Goal: Task Accomplishment & Management: Use online tool/utility

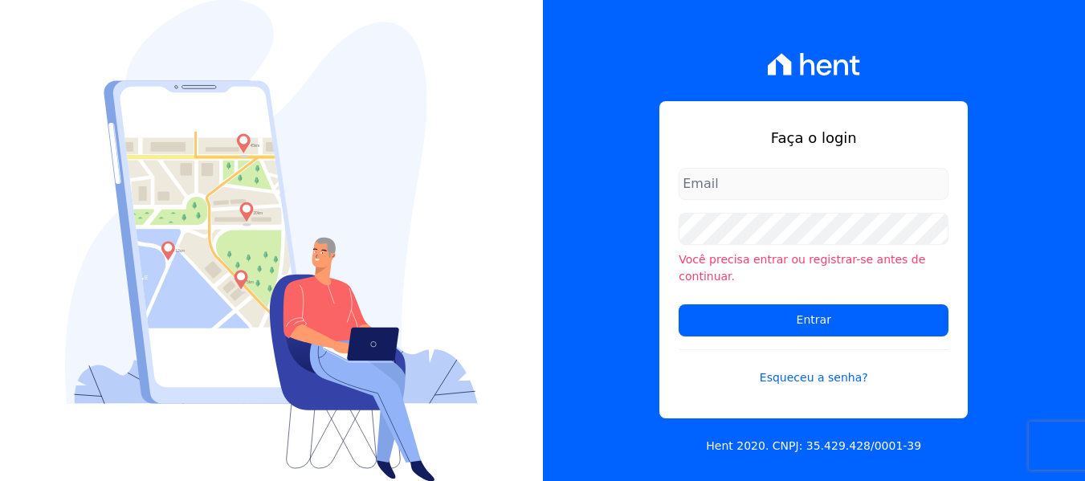
click at [774, 188] on input "email" at bounding box center [814, 184] width 270 height 32
type input "[EMAIL_ADDRESS][DOMAIN_NAME]"
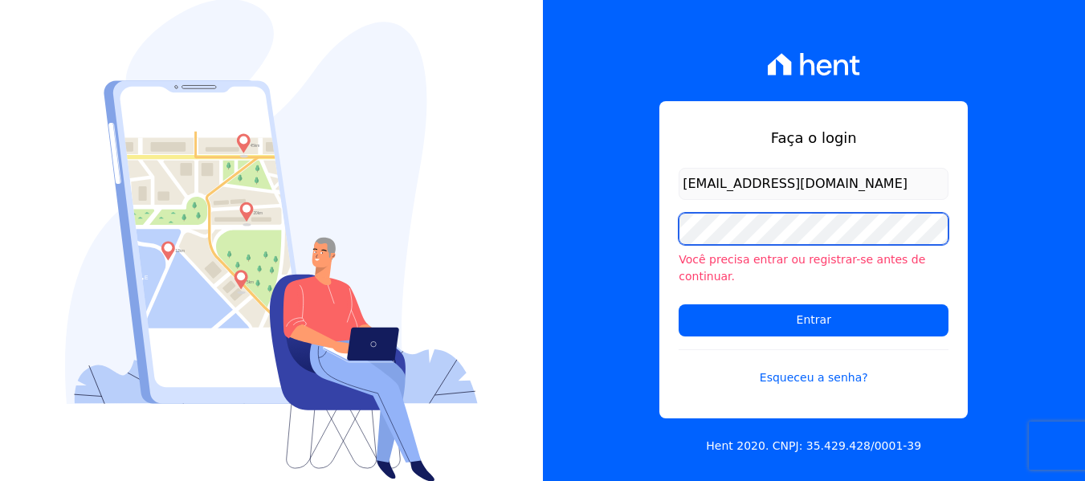
click at [679, 304] on input "Entrar" at bounding box center [814, 320] width 270 height 32
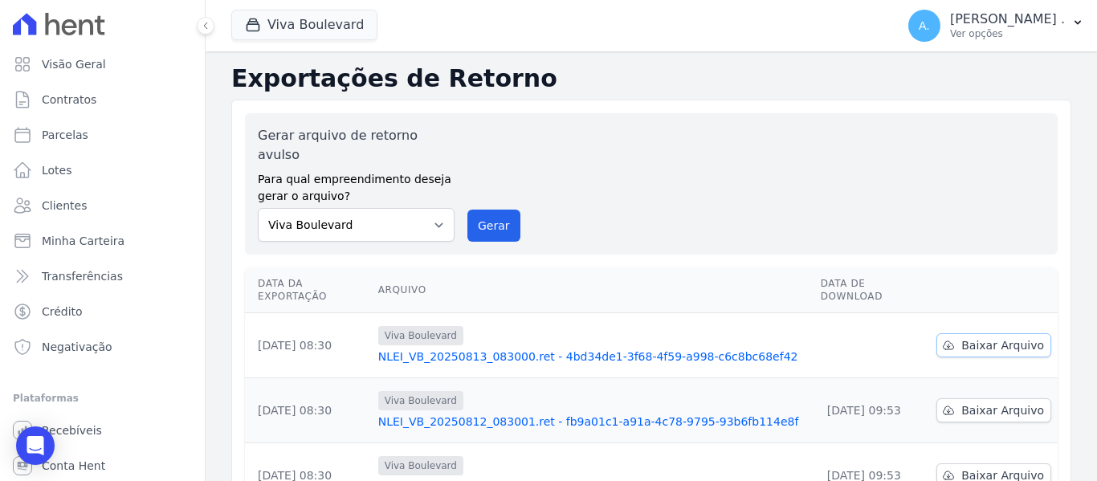
click at [978, 337] on span "Baixar Arquivo" at bounding box center [1002, 345] width 83 height 16
click at [730, 31] on div "Viva Boulevard Você possui apenas um empreendimento Aplicar" at bounding box center [560, 25] width 658 height 53
click at [1037, 27] on p "[PERSON_NAME] ." at bounding box center [1007, 19] width 115 height 16
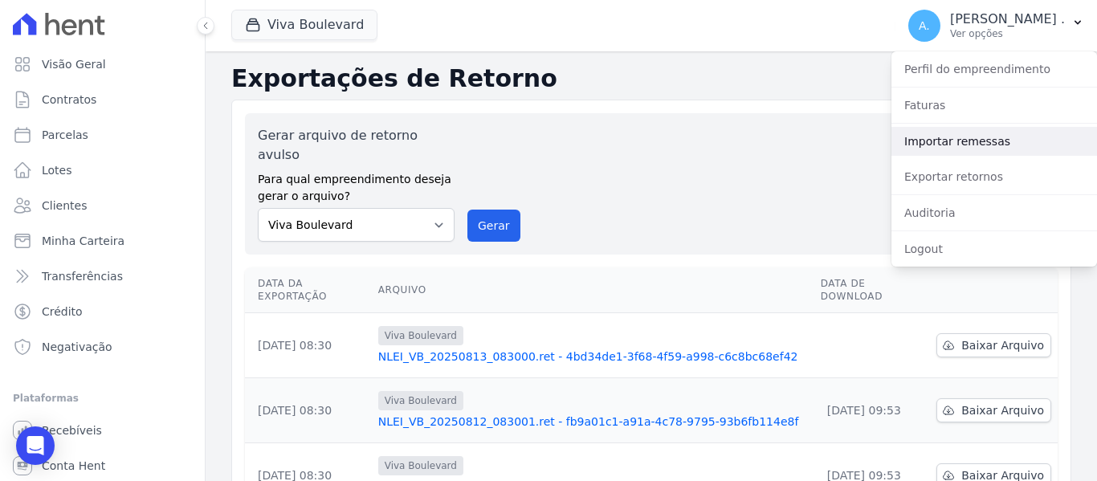
click at [952, 137] on link "Importar remessas" at bounding box center [995, 141] width 206 height 29
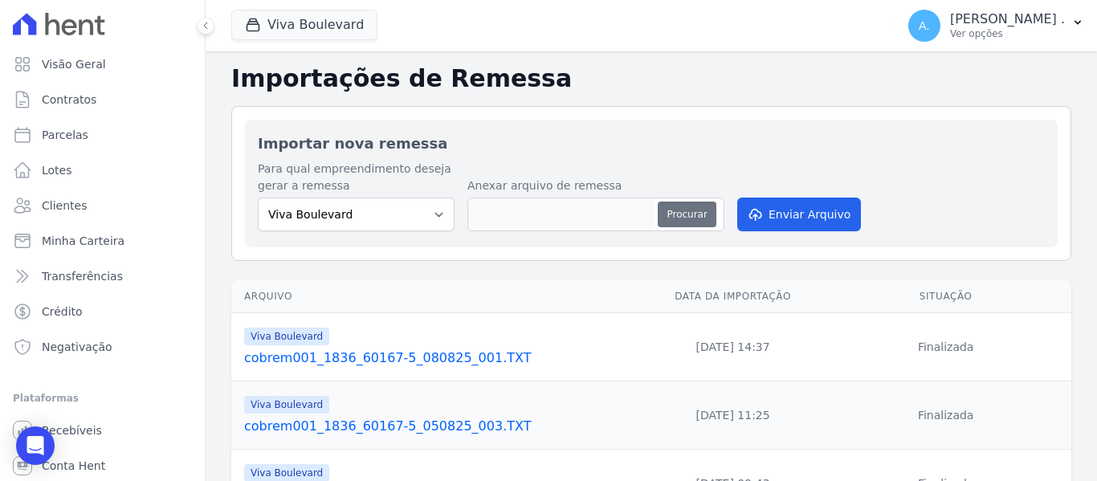
click at [676, 217] on button "Procurar" at bounding box center [687, 215] width 58 height 26
click at [694, 212] on button "Procurar" at bounding box center [687, 215] width 58 height 26
type input "cobrem001_1836_60167-5_130825_001.TXT"
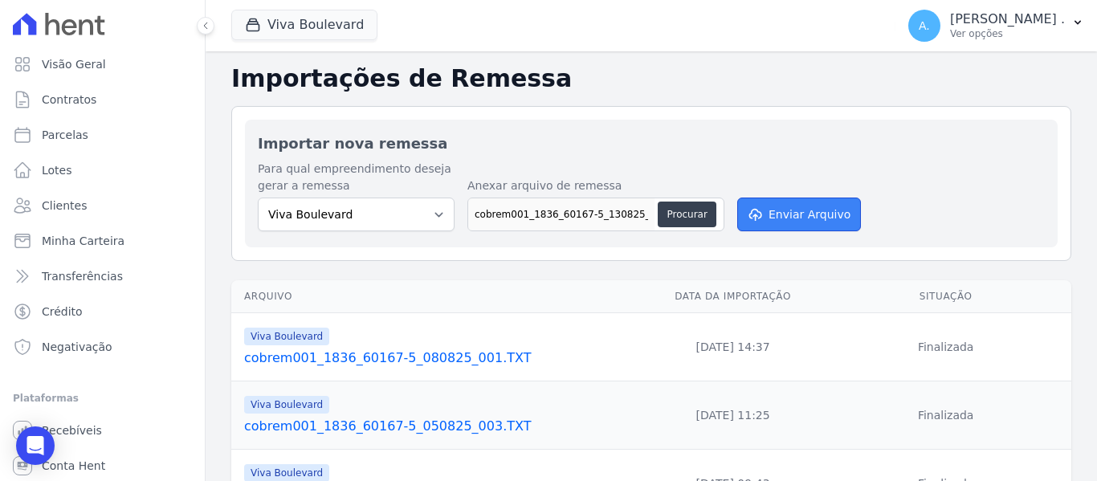
click at [782, 204] on button "Enviar Arquivo" at bounding box center [799, 215] width 124 height 34
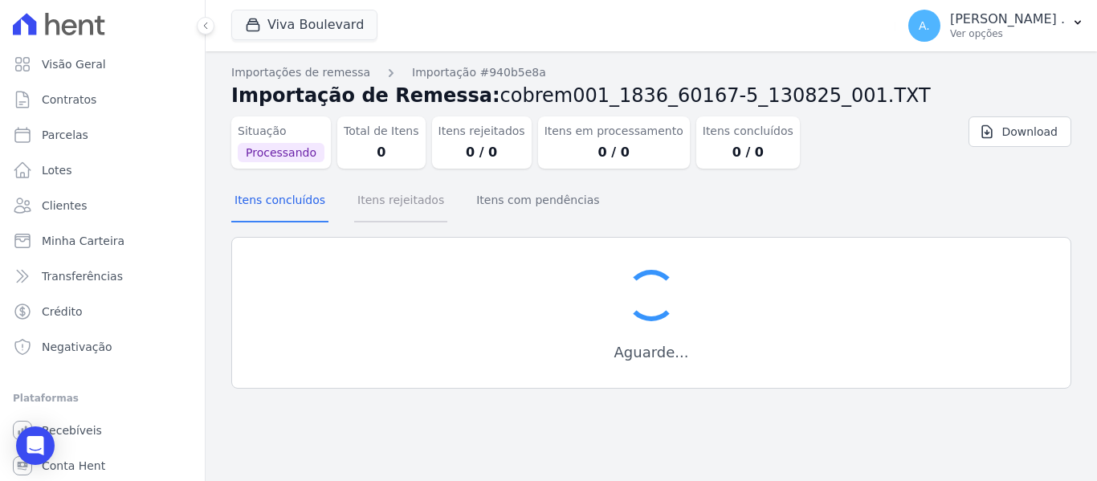
click at [406, 203] on button "Itens rejeitados" at bounding box center [400, 202] width 93 height 42
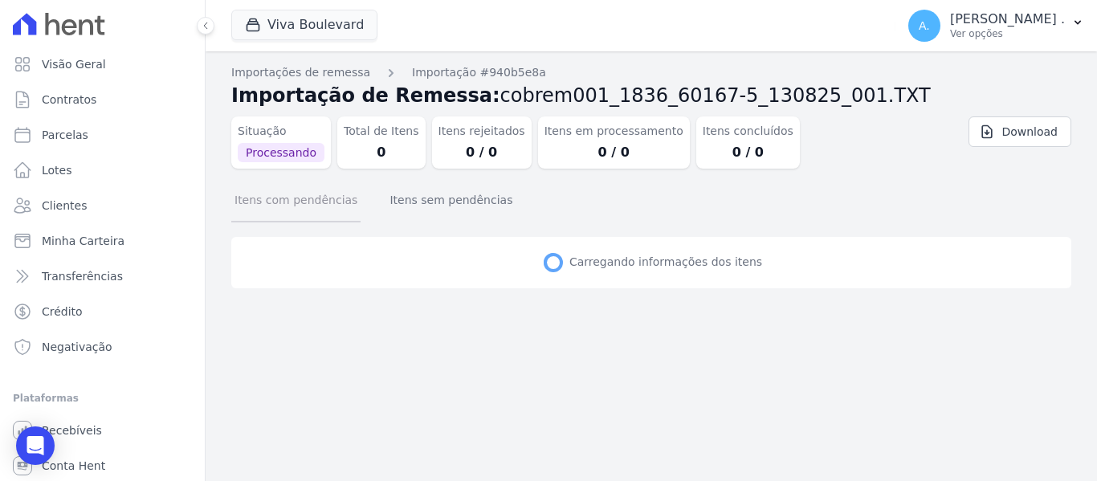
click at [288, 202] on button "Itens com pendências" at bounding box center [295, 202] width 129 height 42
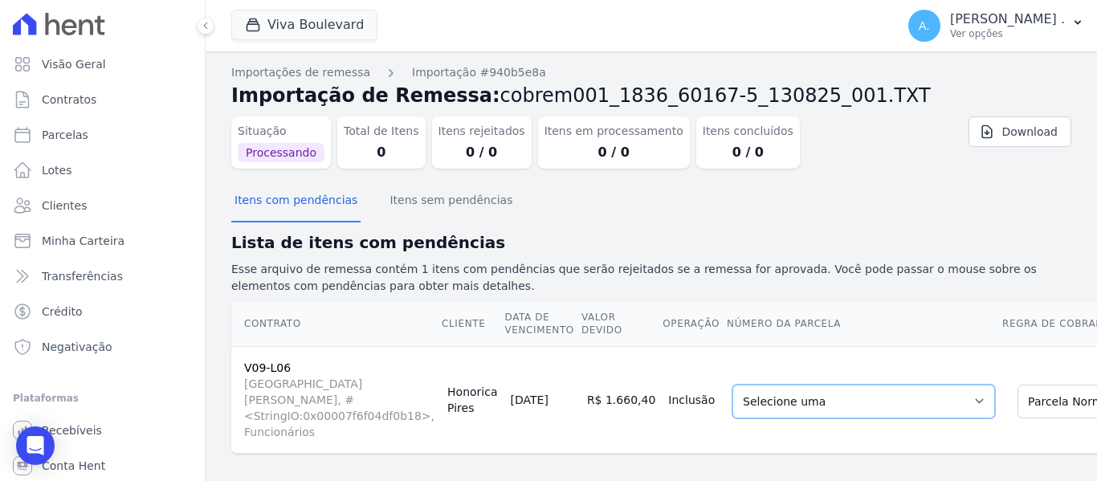
click at [790, 388] on select "Selecione uma 21 - [DATE] - R$ 2.035,22 - Agendado 22 - [DATE] - R$ 2.035,22 - …" at bounding box center [864, 402] width 263 height 34
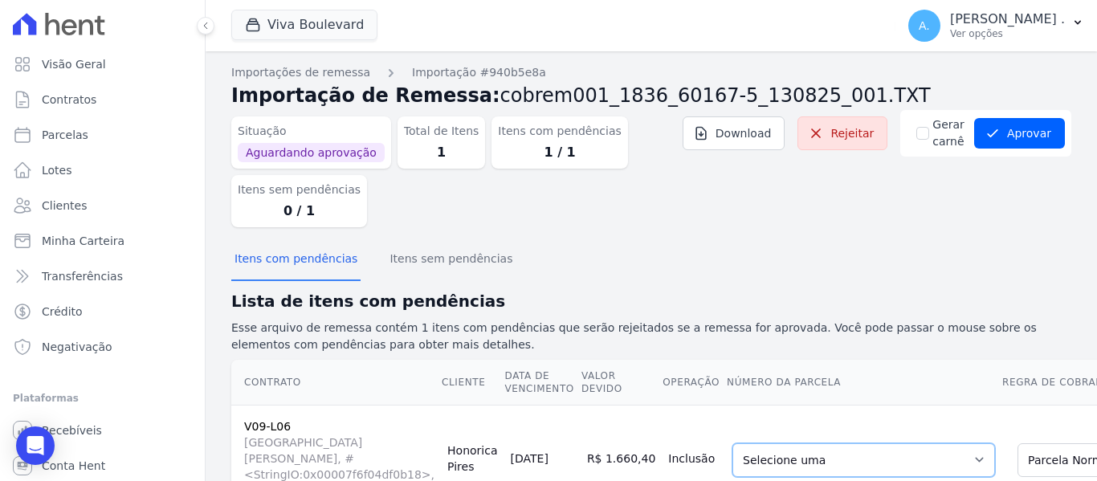
click at [771, 452] on select "Selecione uma 21 - 25/09/2025 - R$ 2.035,22 - Agendado 22 - 25/10/2025 - R$ 2.0…" at bounding box center [864, 460] width 263 height 34
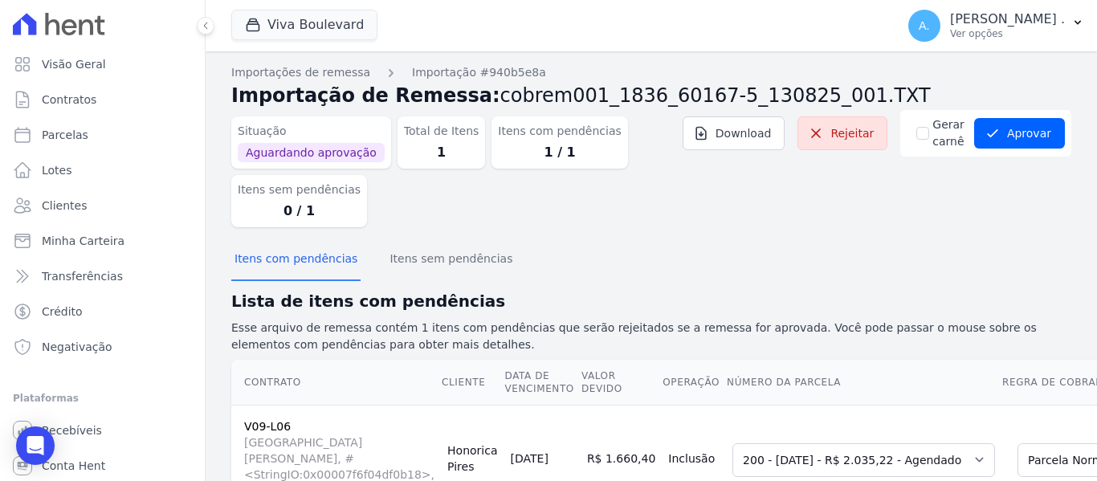
scroll to position [67, 0]
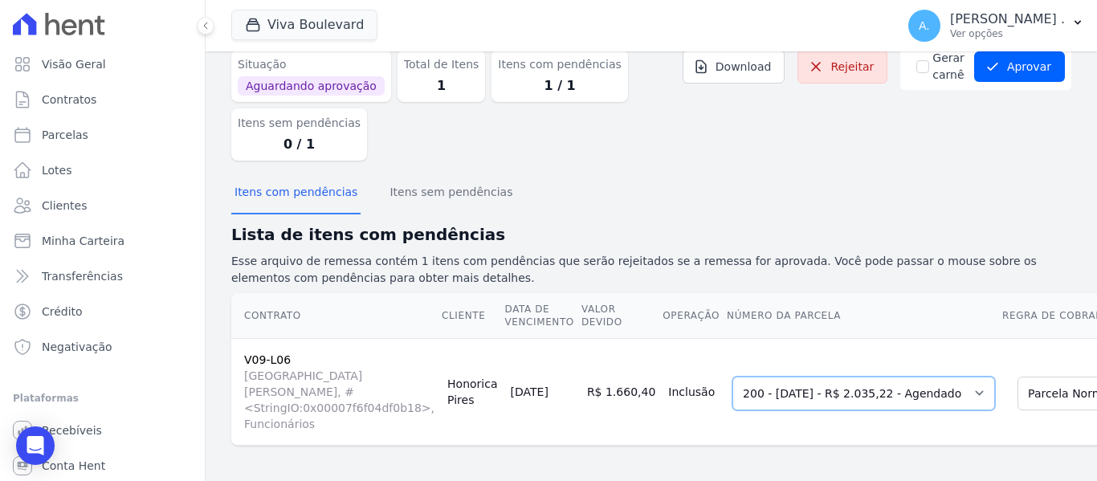
click at [786, 378] on select "Selecione uma 21 - 25/09/2025 - R$ 2.035,22 - Agendado 22 - 25/10/2025 - R$ 2.0…" at bounding box center [864, 394] width 263 height 34
click at [756, 387] on select "Selecione uma 21 - 25/09/2025 - R$ 2.035,22 - Agendado 22 - 25/10/2025 - R$ 2.0…" at bounding box center [864, 394] width 263 height 34
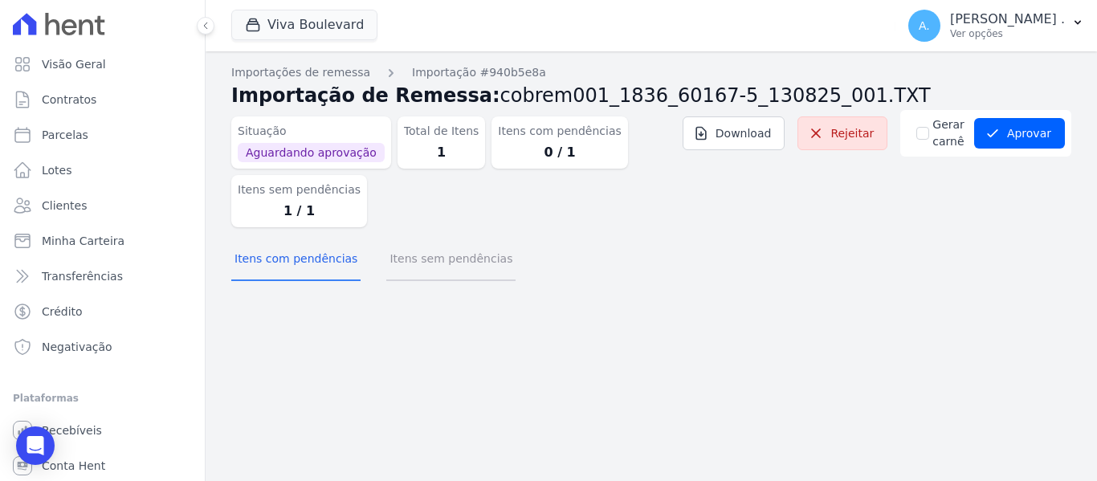
click at [427, 270] on button "Itens sem pendências" at bounding box center [450, 260] width 129 height 42
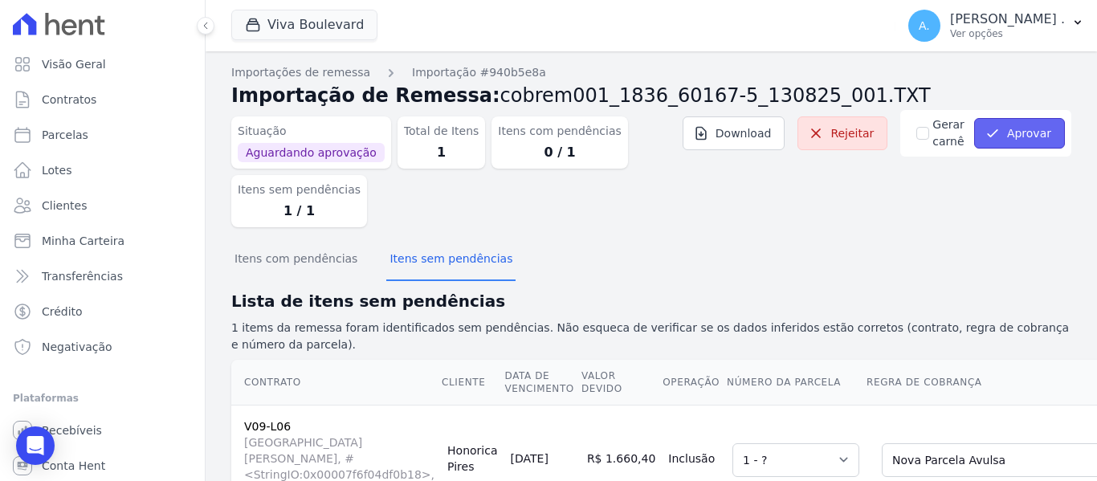
click at [993, 131] on icon "submit" at bounding box center [993, 133] width 16 height 16
